Goal: Communication & Community: Answer question/provide support

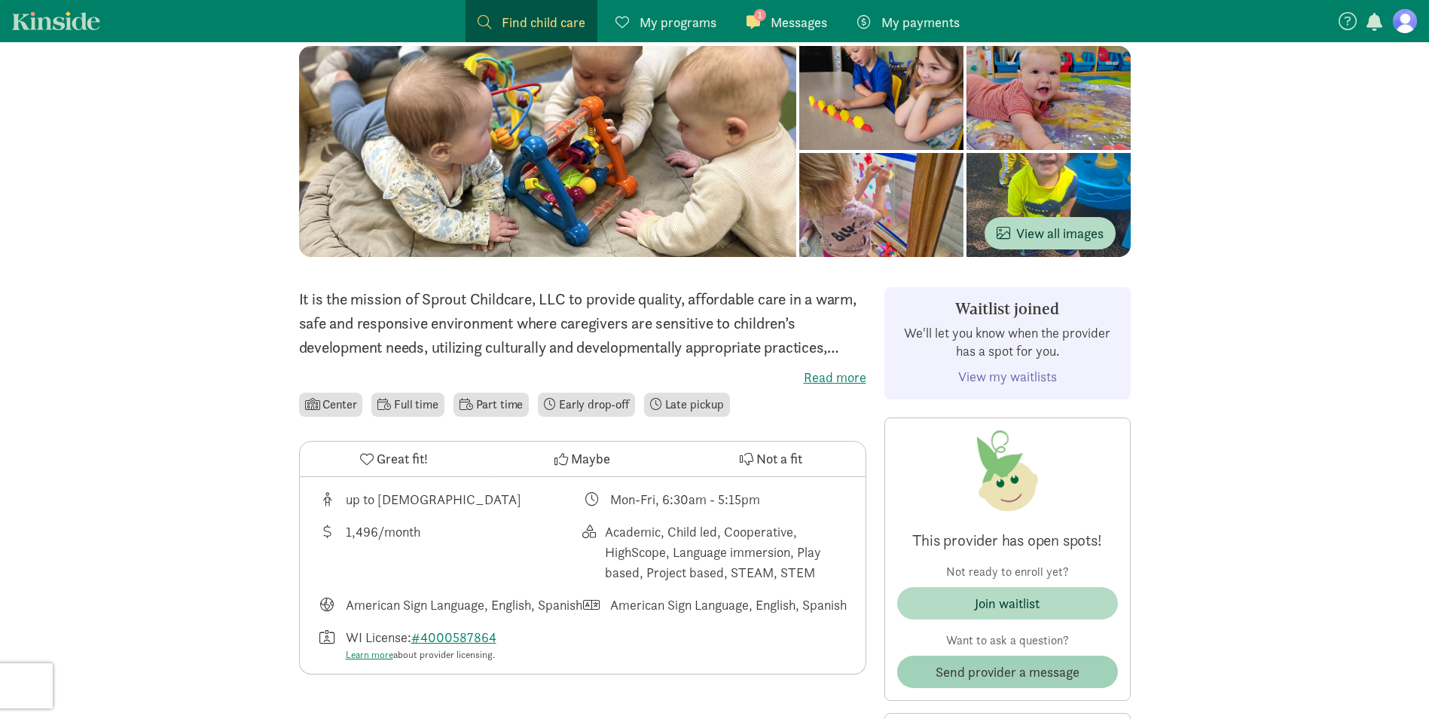
scroll to position [301, 0]
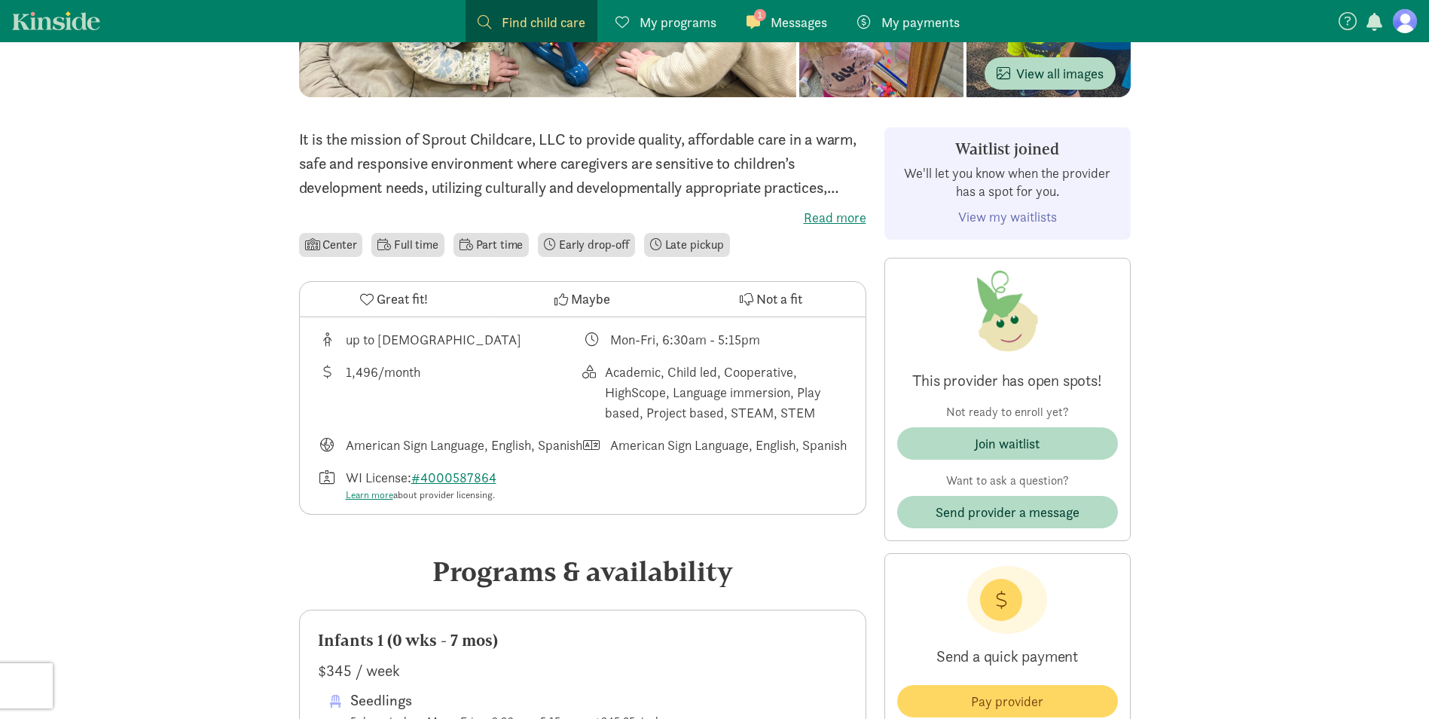
click at [1044, 530] on div "This provider has open spots! Not ready to enroll yet? Join waitlist Want to as…" at bounding box center [1007, 399] width 246 height 283
click at [1041, 517] on span "Send provider a message" at bounding box center [1008, 512] width 144 height 20
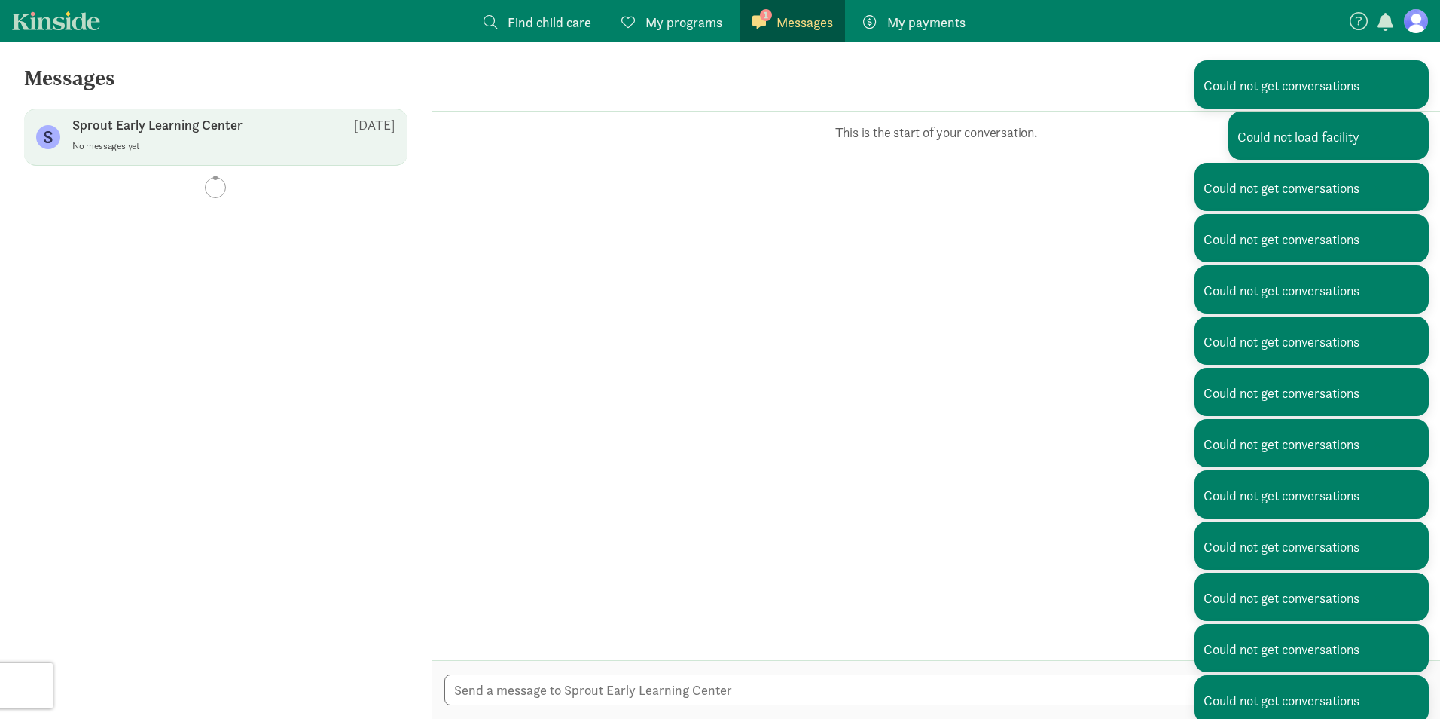
click at [791, 35] on link "1 Messages Messages" at bounding box center [792, 21] width 105 height 42
click at [794, 22] on span "Messages" at bounding box center [805, 22] width 56 height 20
click at [762, 26] on span at bounding box center [760, 22] width 14 height 14
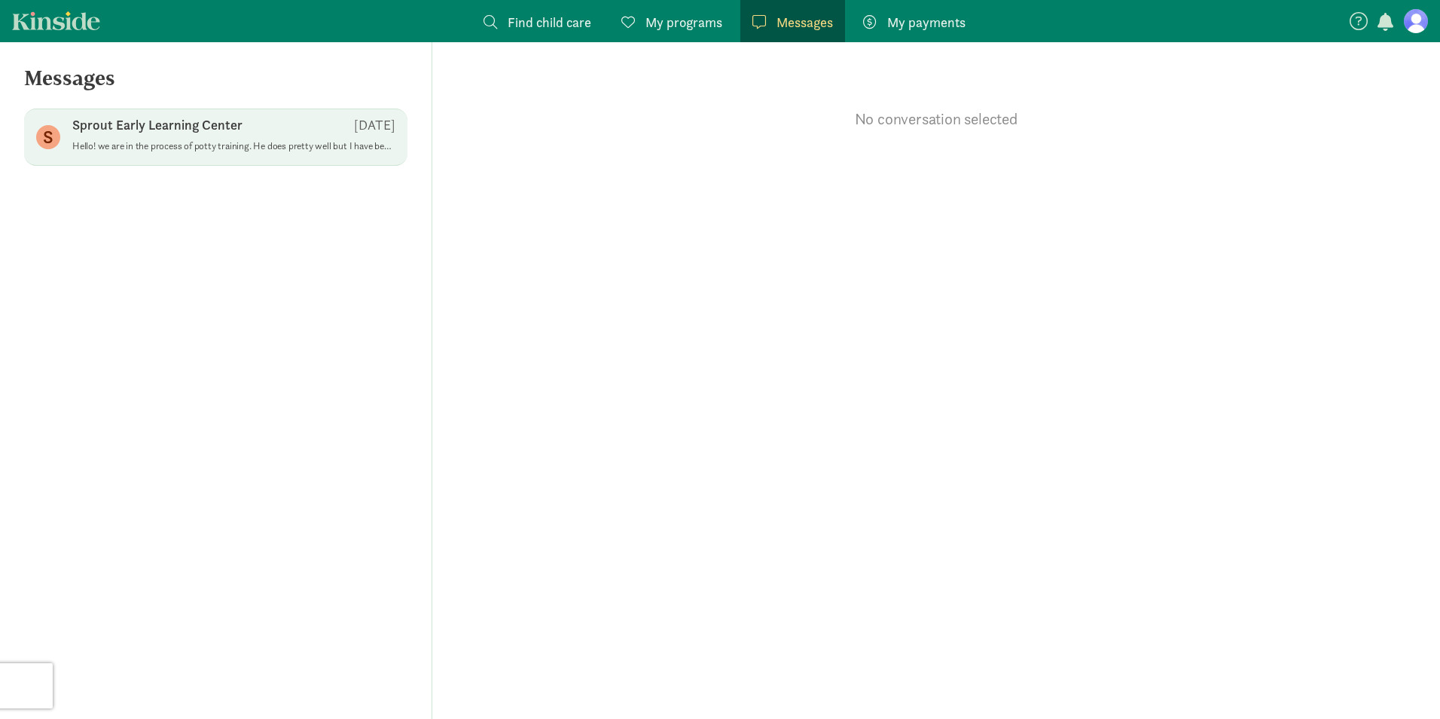
click at [150, 144] on p "Hello! we are in the process of potty training. He does pretty well but I have …" at bounding box center [233, 146] width 323 height 12
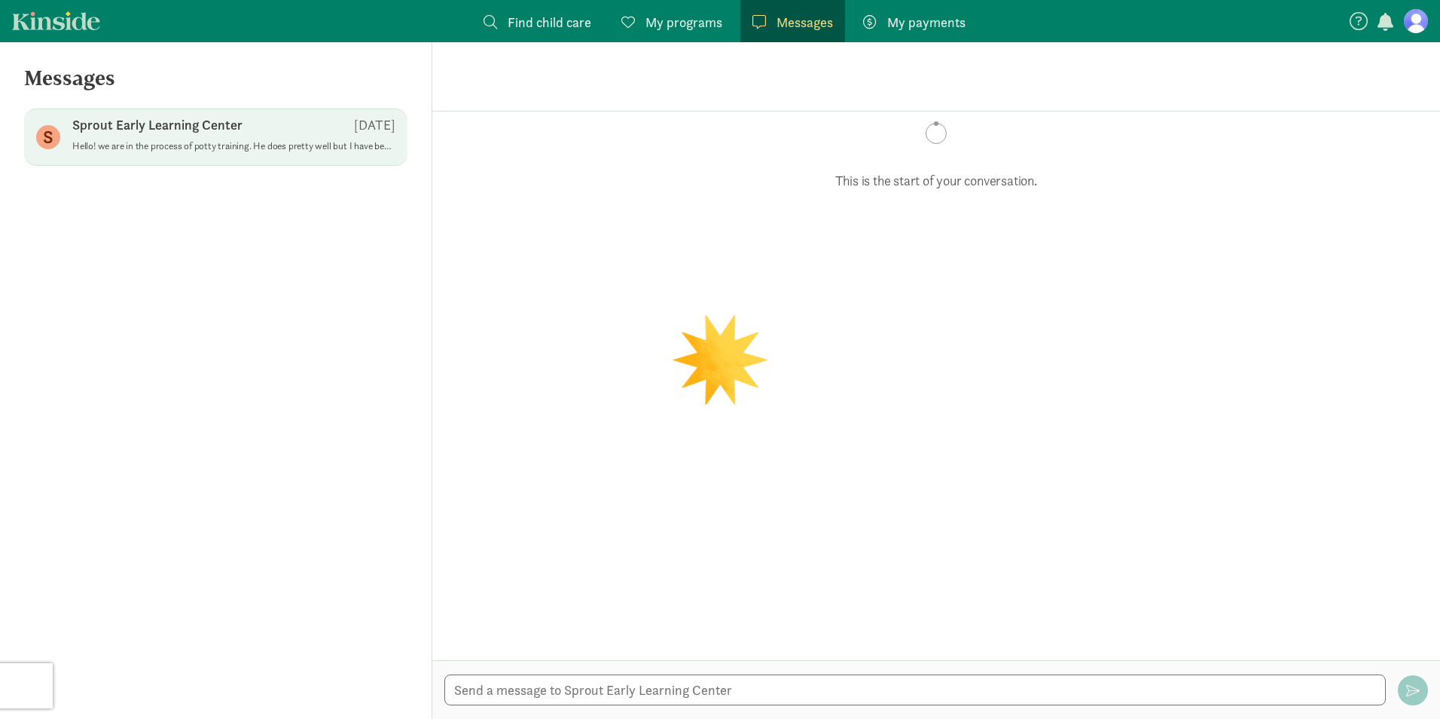
scroll to position [279, 0]
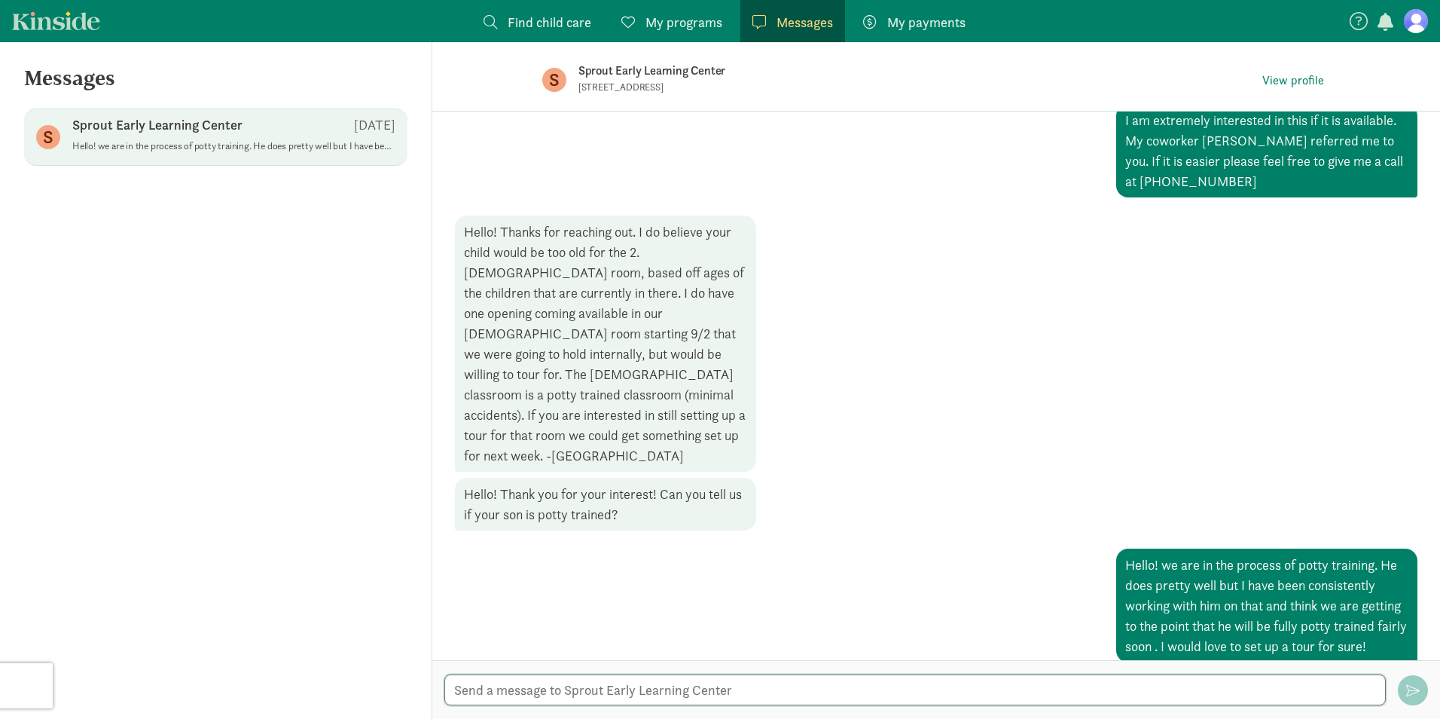
click at [607, 678] on textarea at bounding box center [915, 689] width 942 height 31
type textarea "Hello I just wanted to follow up on this :)"
